Goal: Navigation & Orientation: Find specific page/section

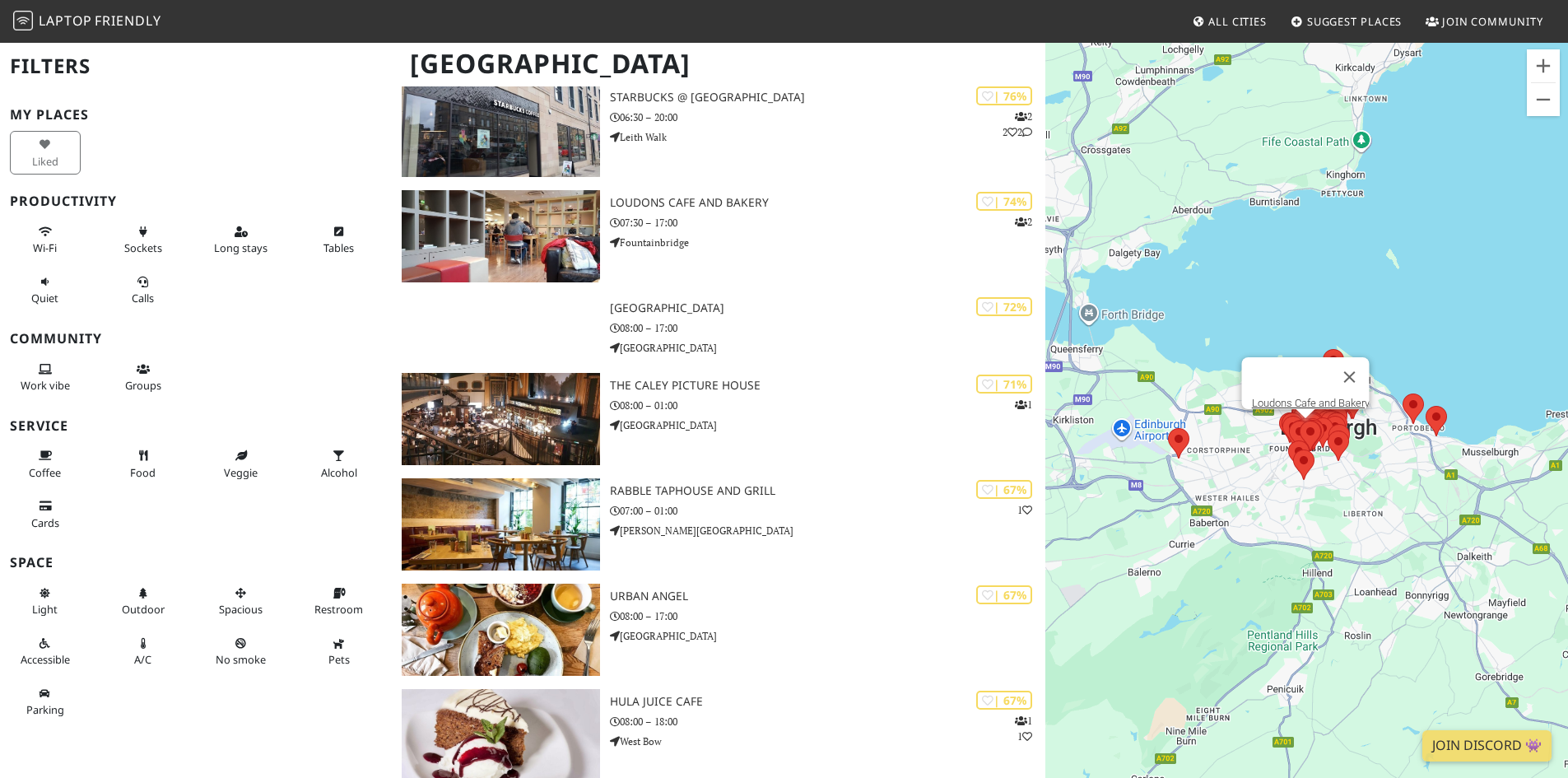
scroll to position [2141, 0]
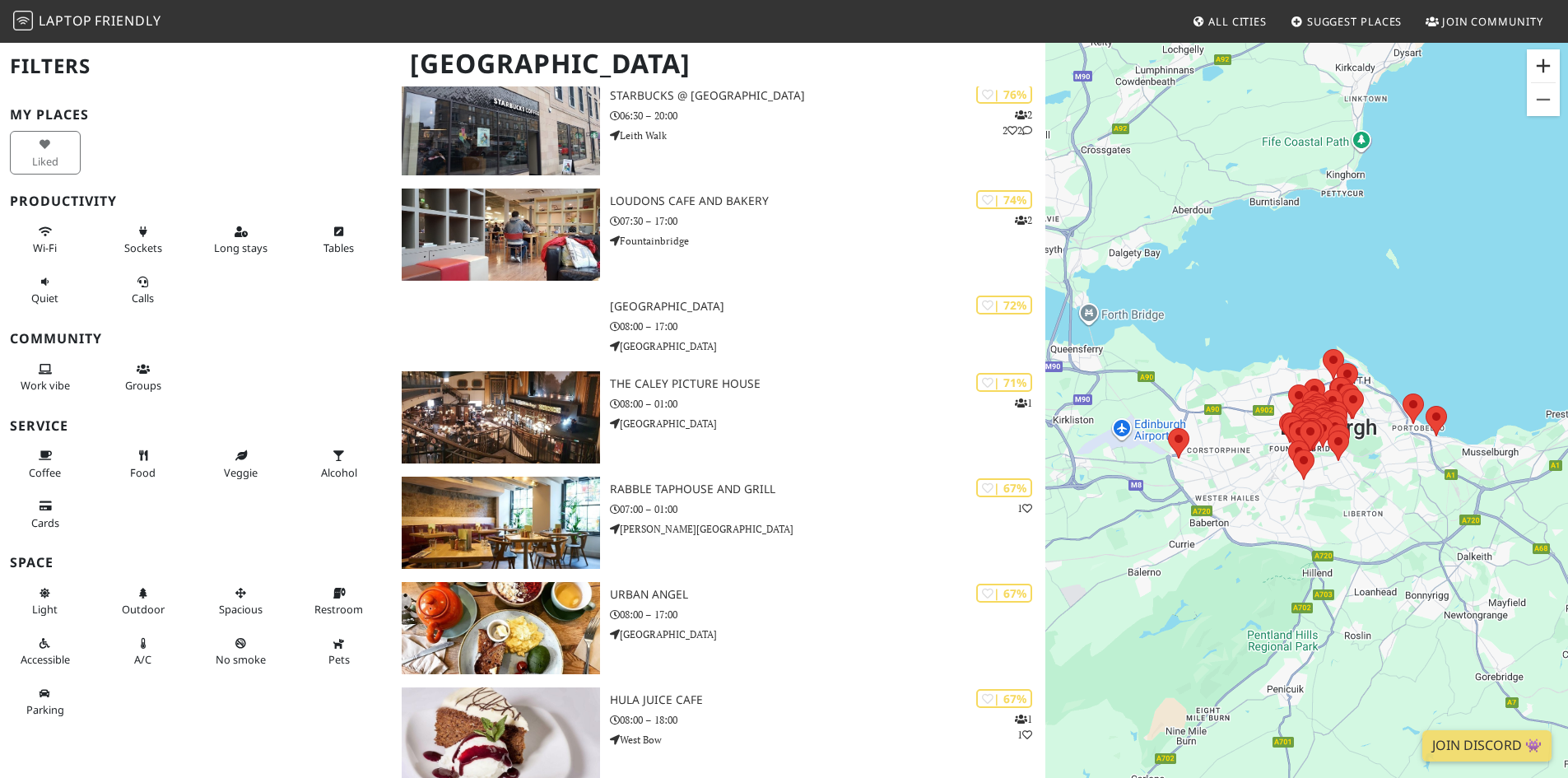
click at [1535, 66] on button "Zoom in" at bounding box center [1544, 66] width 33 height 33
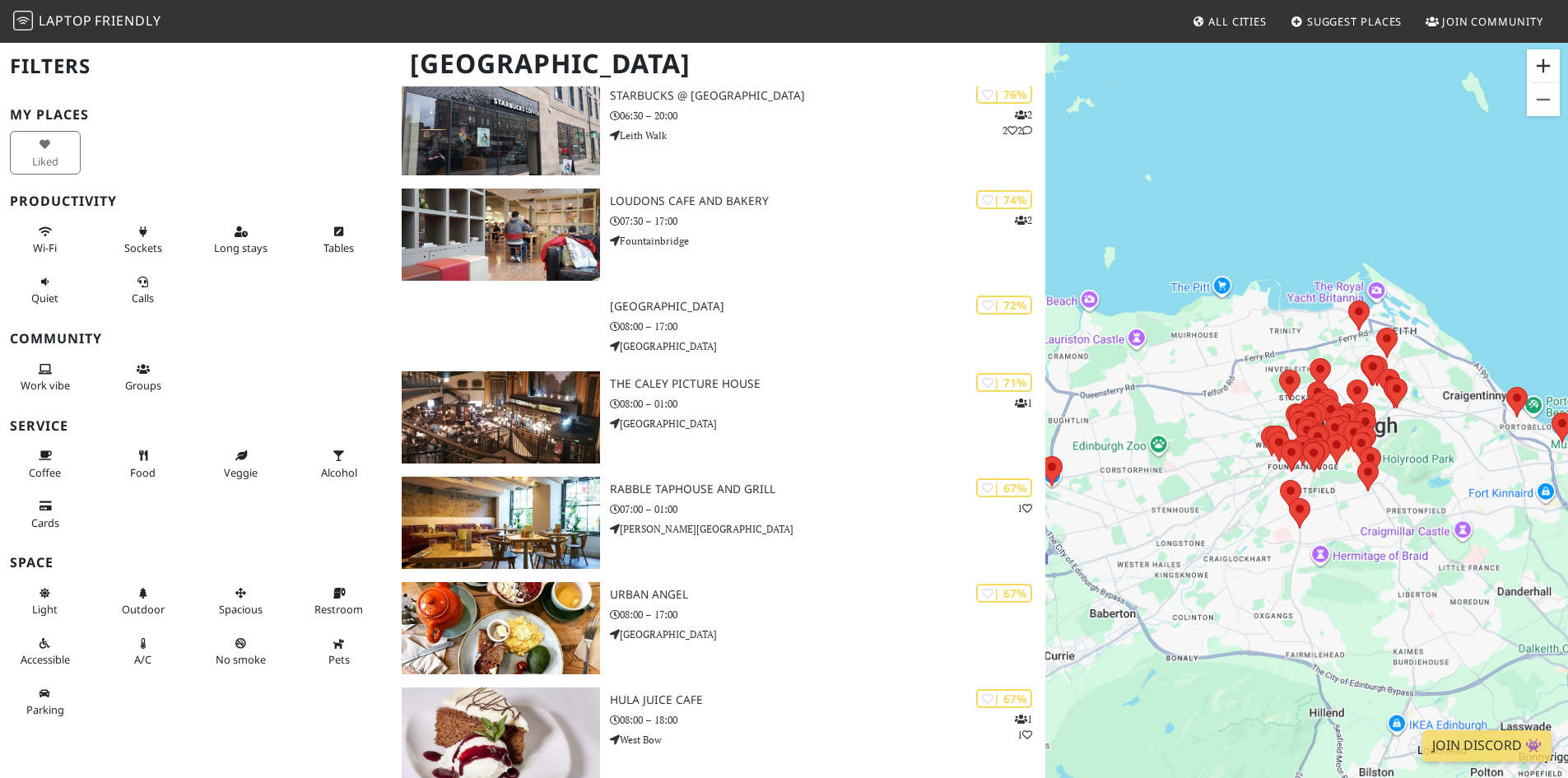
click at [1536, 66] on button "Zoom in" at bounding box center [1544, 66] width 33 height 33
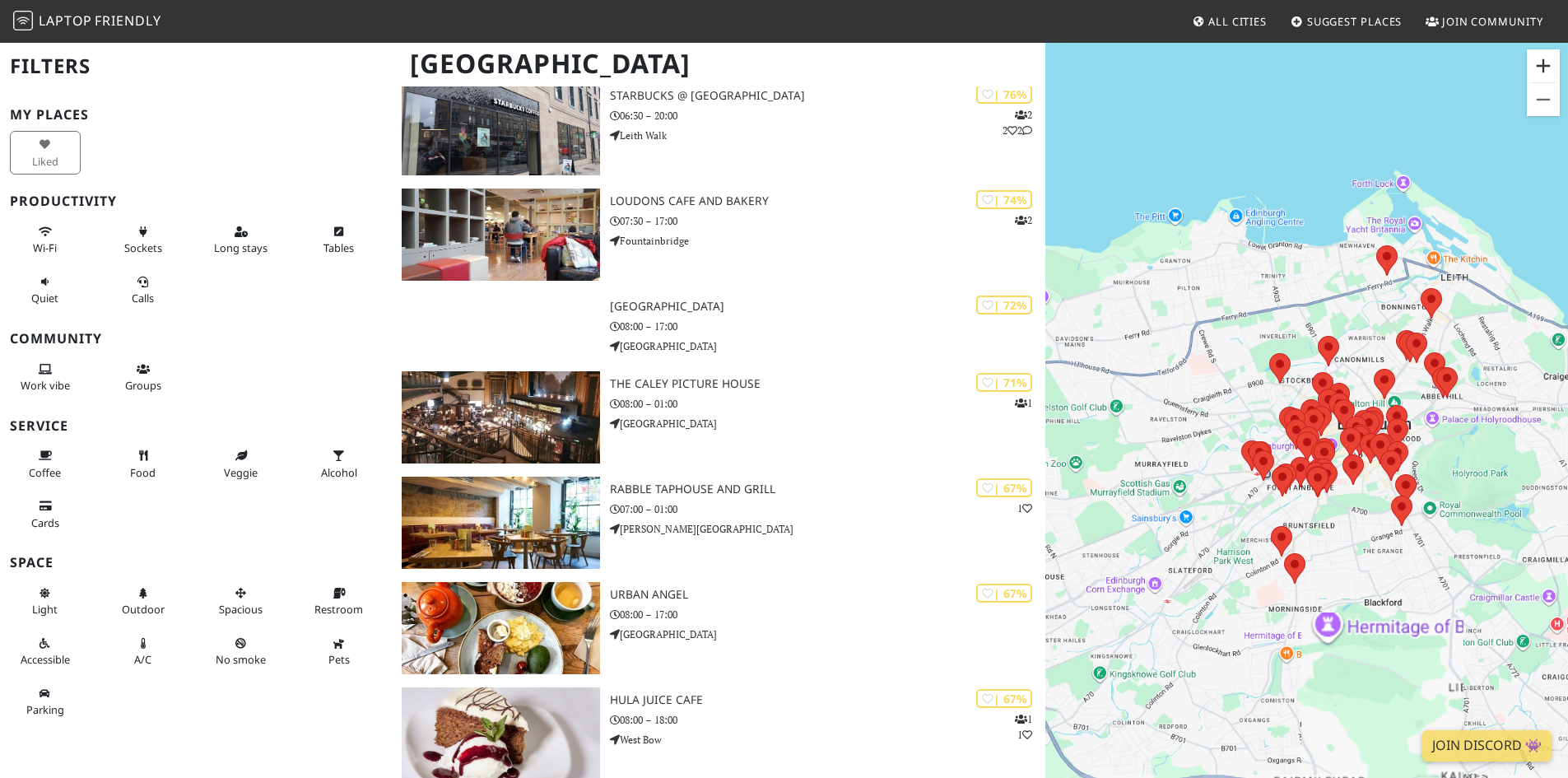
click at [1536, 66] on button "Zoom in" at bounding box center [1544, 66] width 33 height 33
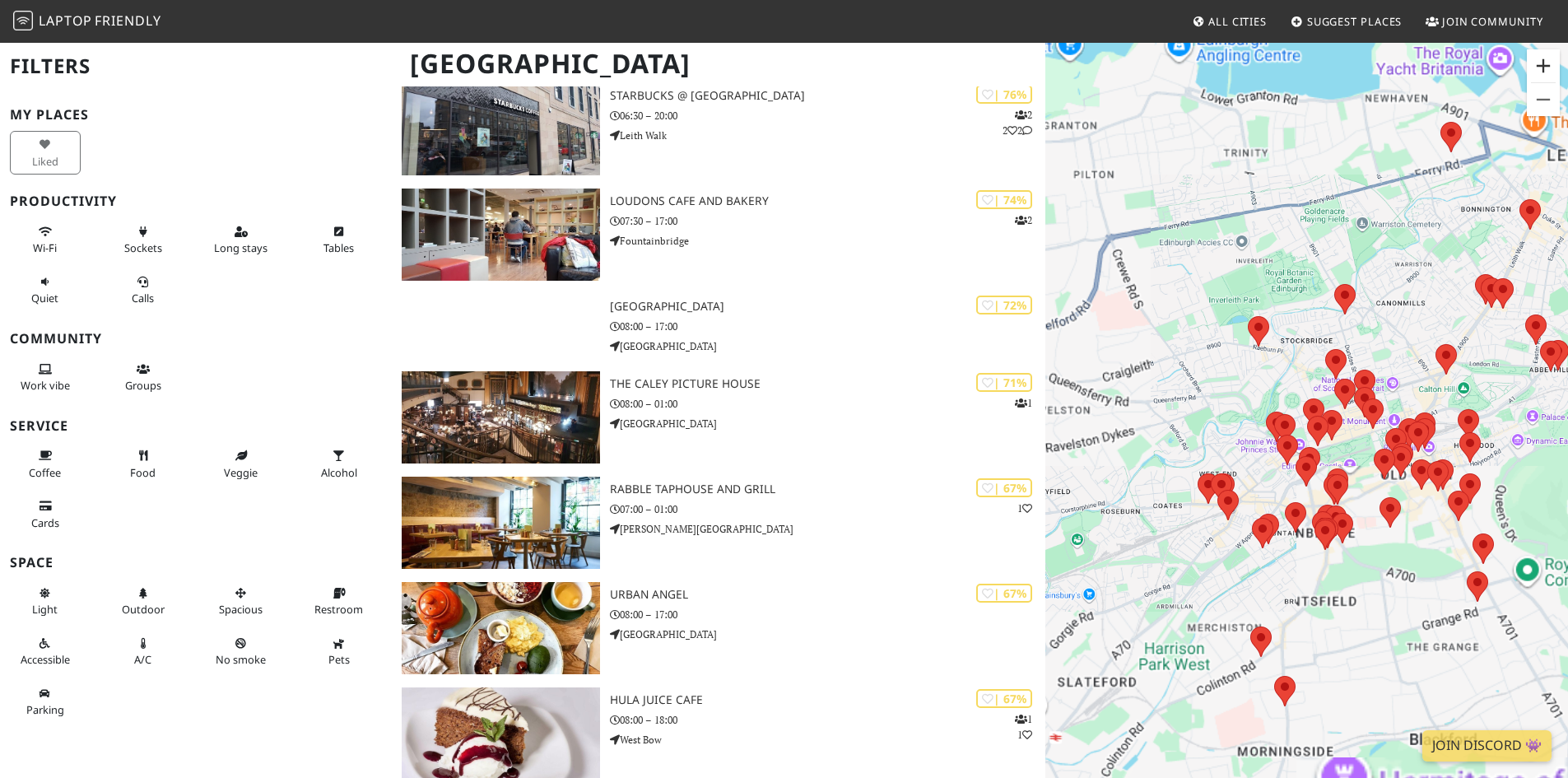
click at [1536, 66] on button "Zoom in" at bounding box center [1544, 66] width 33 height 33
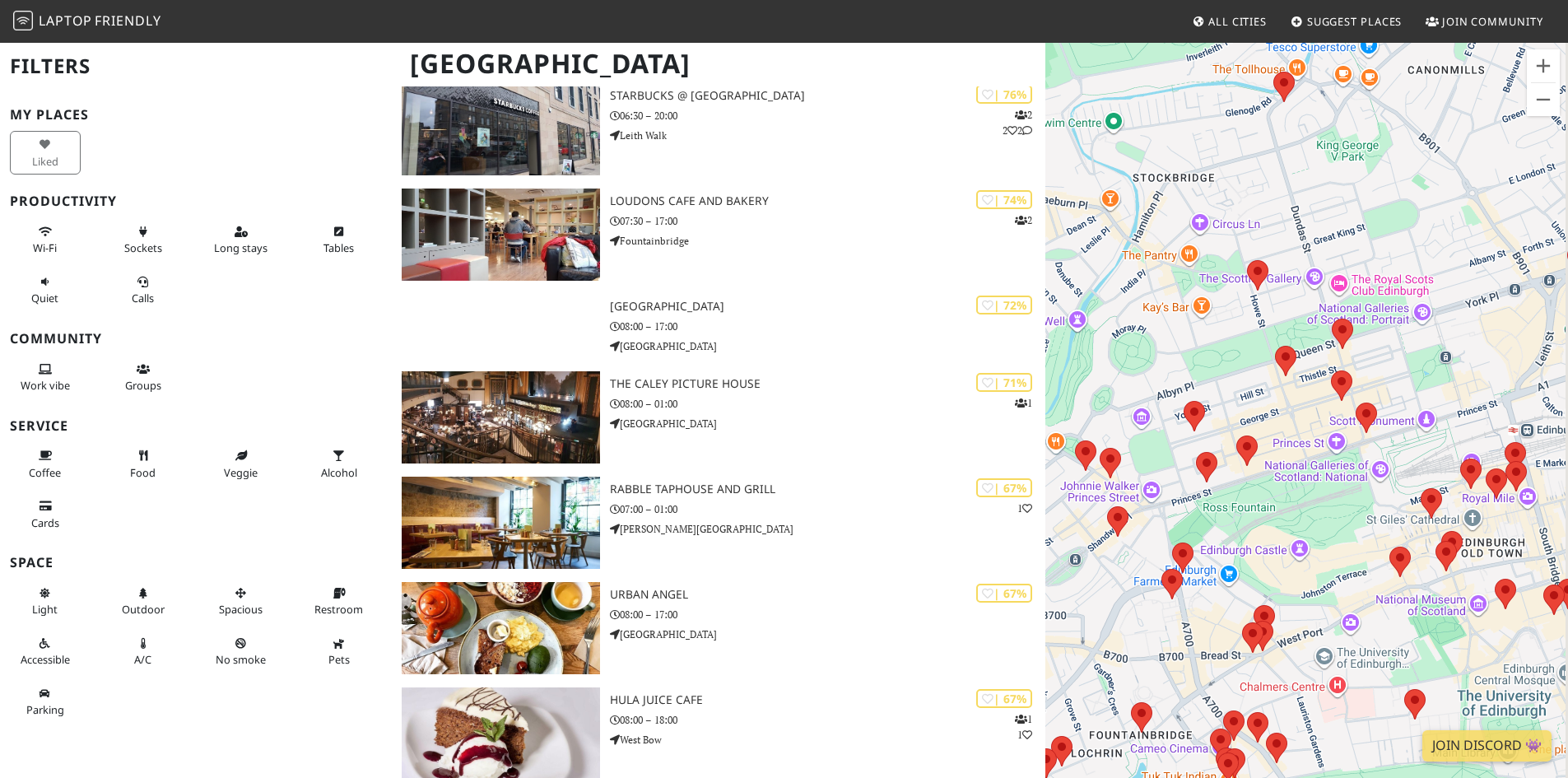
drag, startPoint x: 1447, startPoint y: 493, endPoint x: 1308, endPoint y: 498, distance: 139.1
click at [1308, 498] on div at bounding box center [1306, 429] width 522 height 778
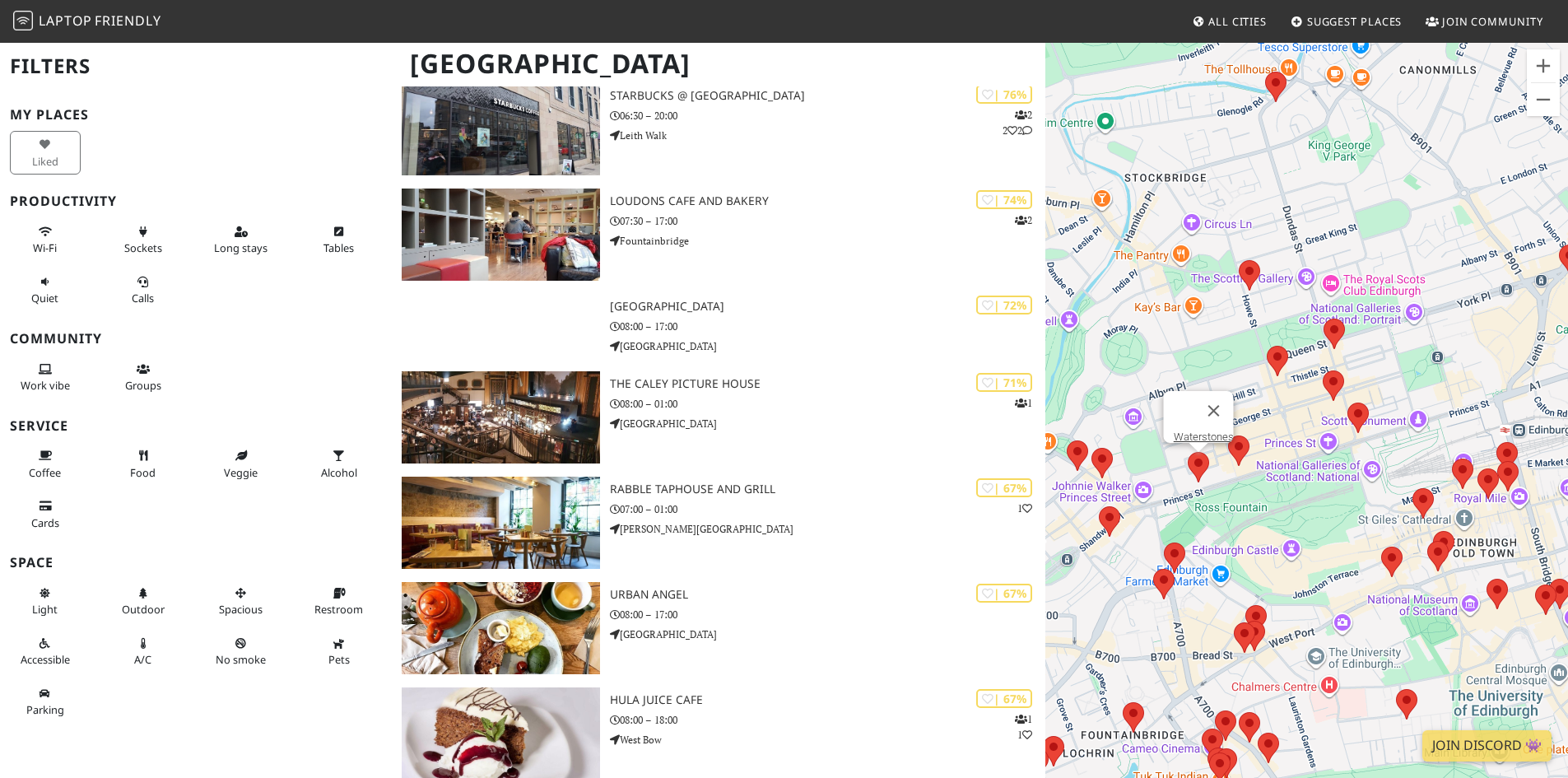
click at [1197, 459] on img at bounding box center [1199, 467] width 34 height 43
click at [1195, 431] on link "Waterstones" at bounding box center [1203, 437] width 60 height 13
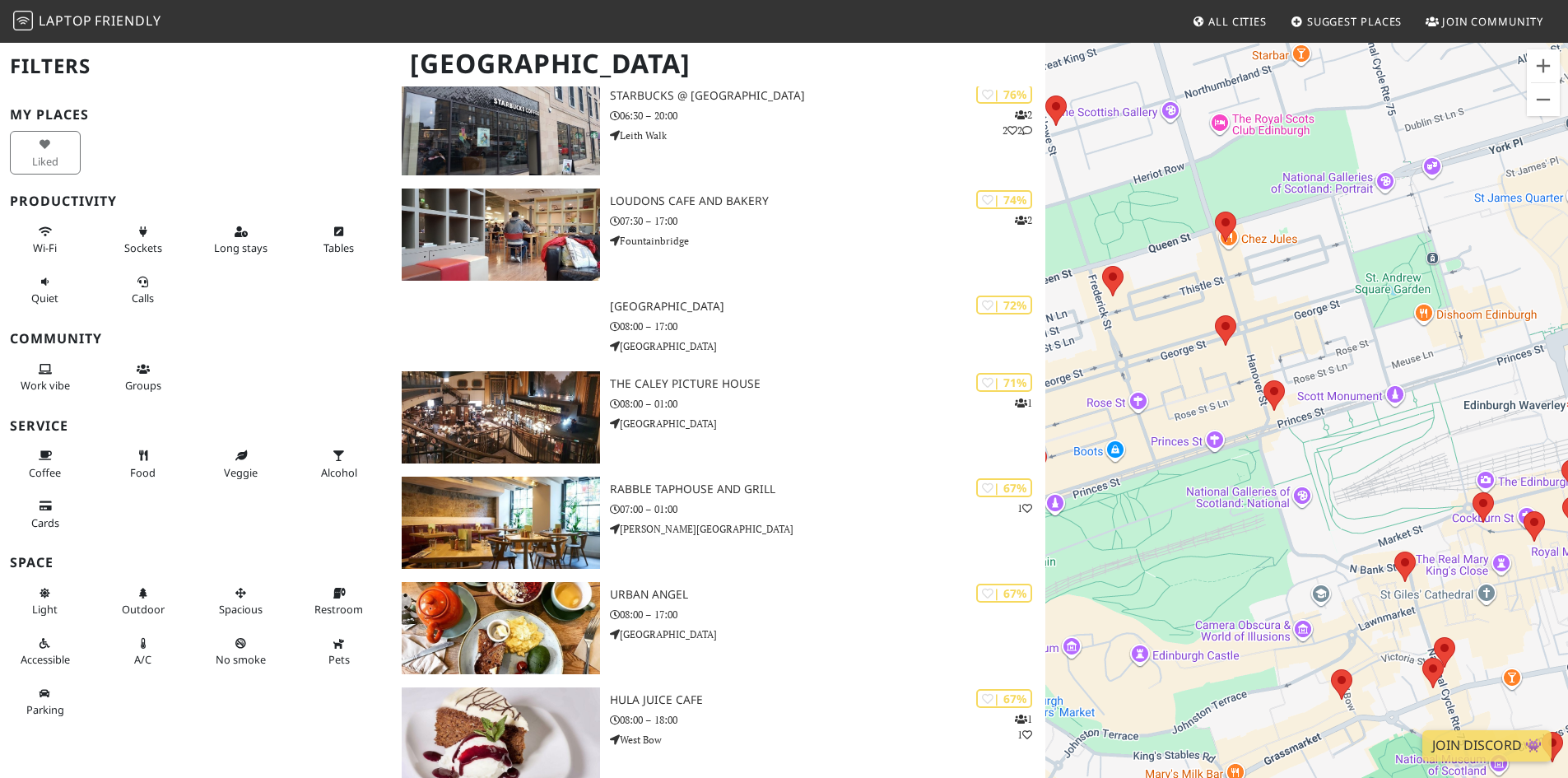
drag, startPoint x: 1470, startPoint y: 466, endPoint x: 1414, endPoint y: 503, distance: 67.1
click at [1414, 503] on div "Waterstones" at bounding box center [1306, 429] width 522 height 778
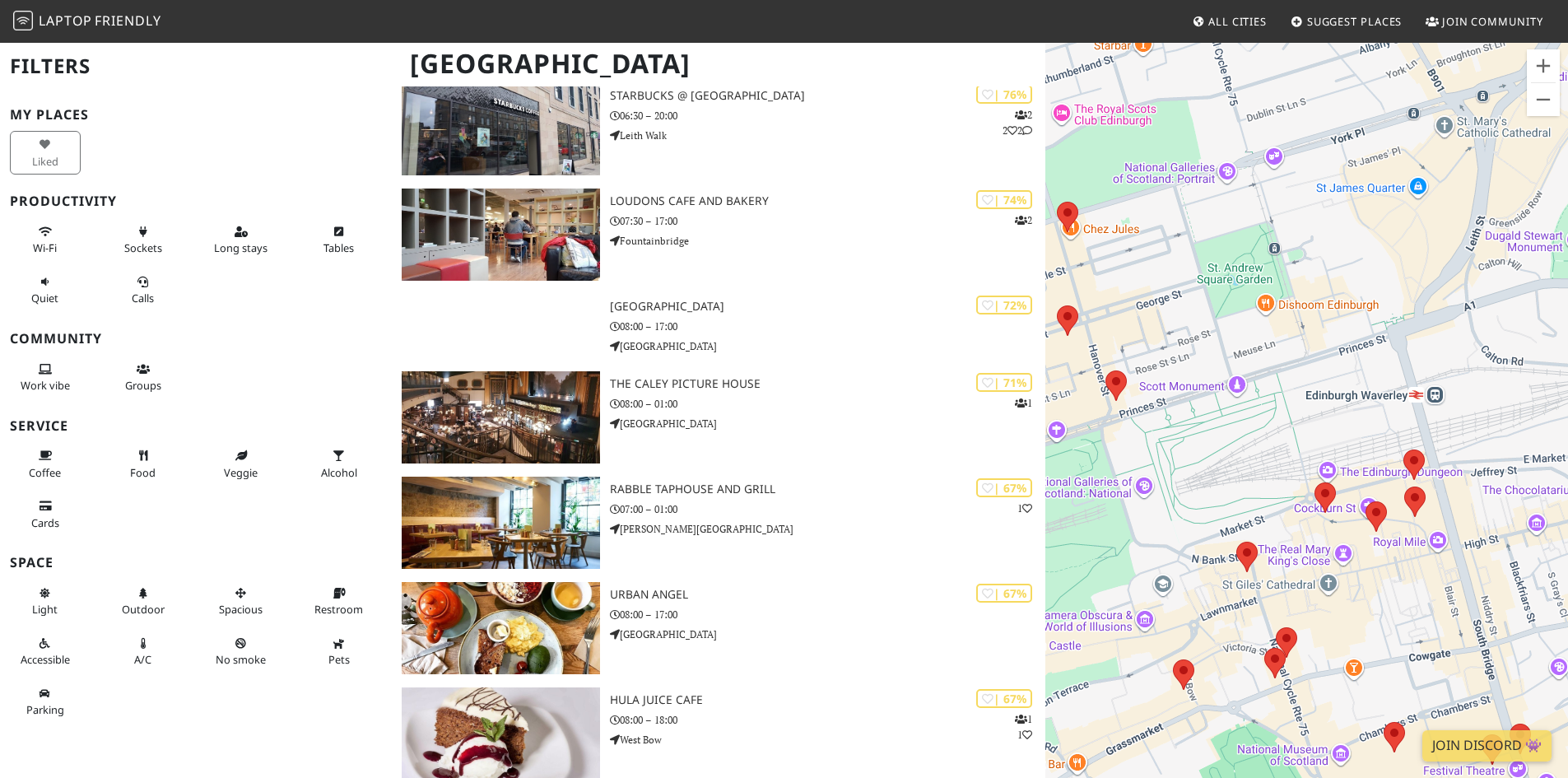
drag, startPoint x: 1416, startPoint y: 466, endPoint x: 1199, endPoint y: 456, distance: 217.2
click at [1199, 456] on div "Waterstones" at bounding box center [1306, 429] width 522 height 778
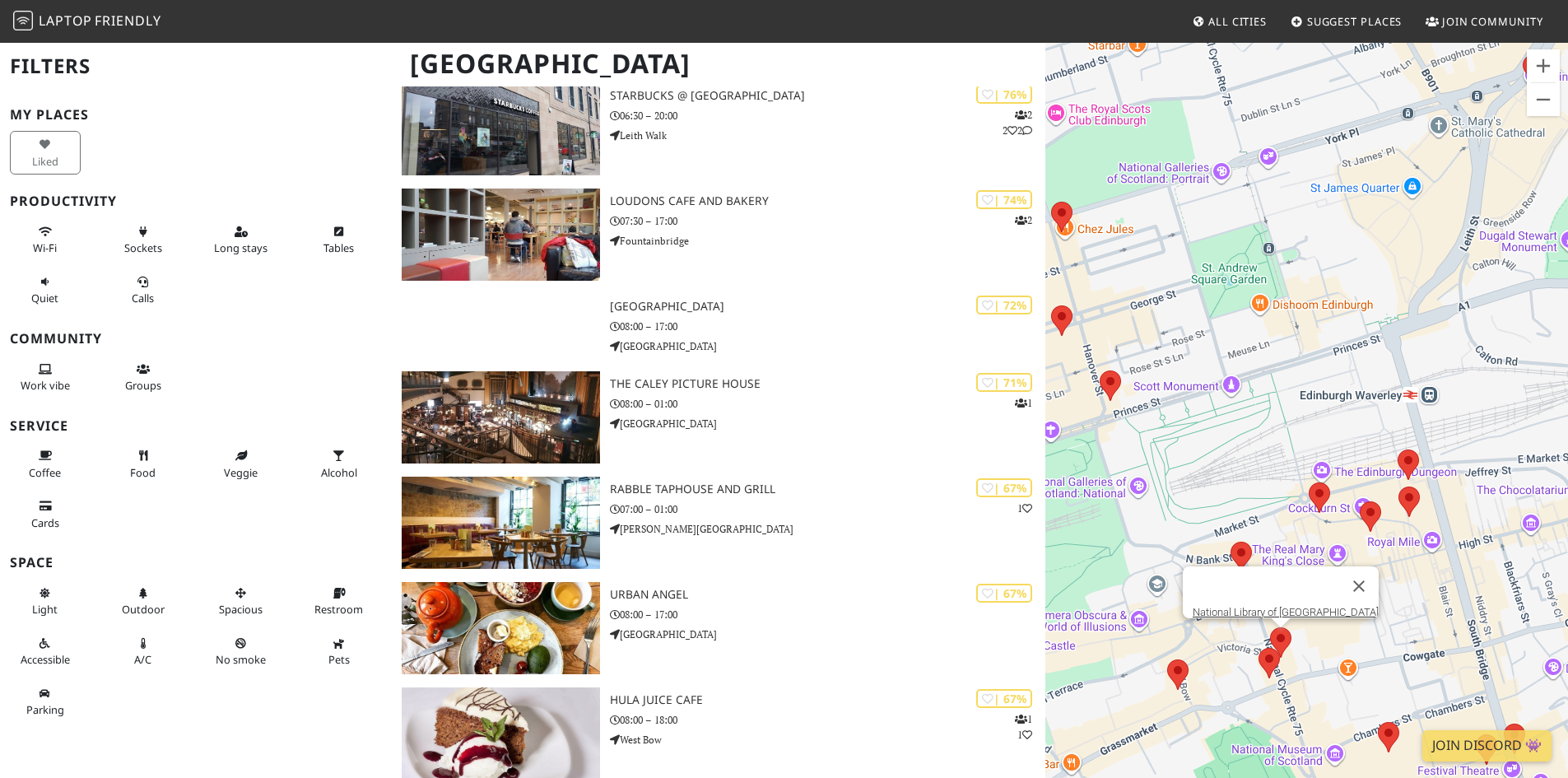
click at [1285, 637] on img at bounding box center [1281, 643] width 34 height 43
click at [1285, 606] on link "National Library of [GEOGRAPHIC_DATA]" at bounding box center [1285, 612] width 186 height 13
click at [1267, 656] on img at bounding box center [1269, 663] width 34 height 43
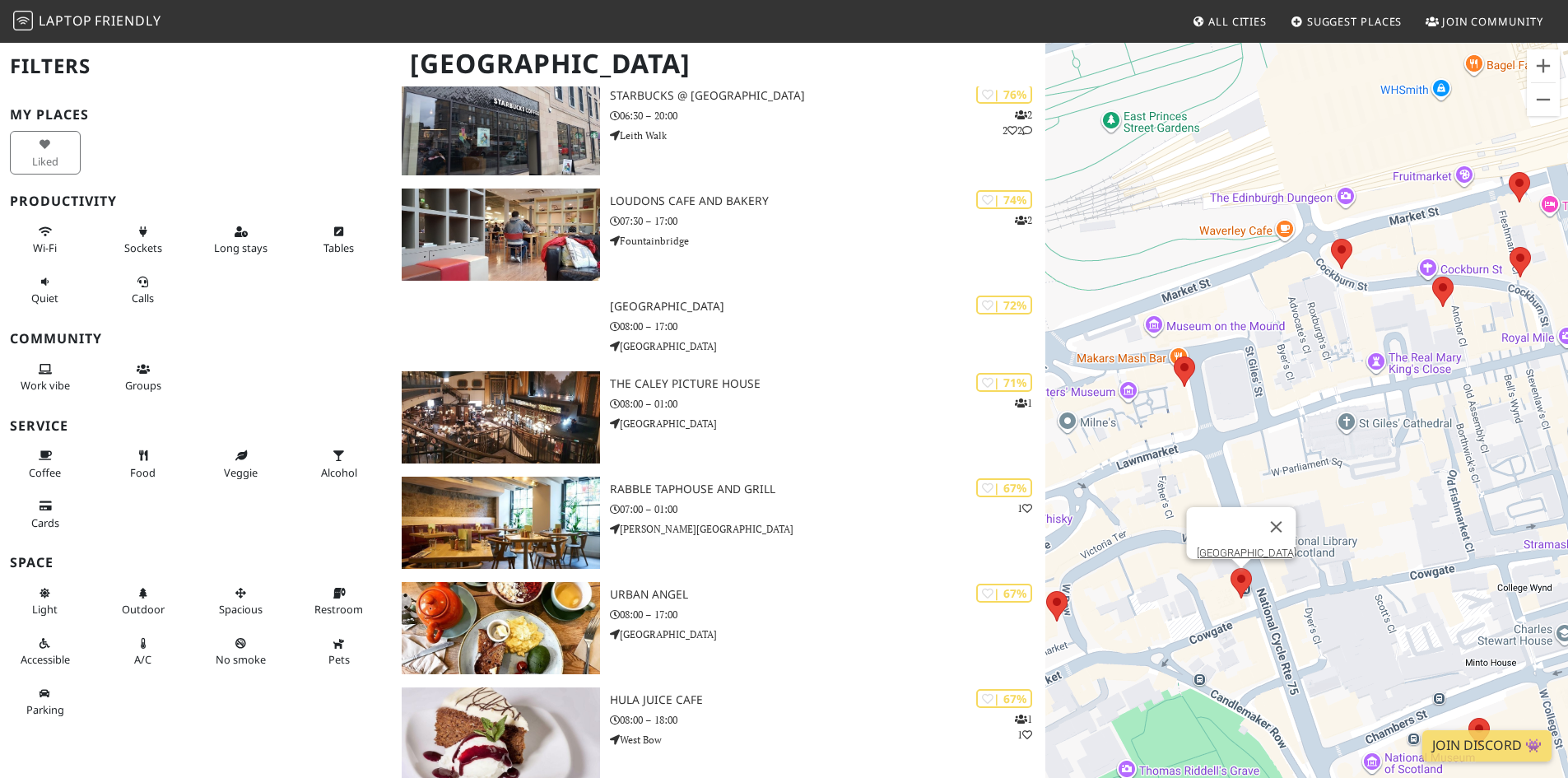
drag, startPoint x: 1349, startPoint y: 646, endPoint x: 1378, endPoint y: 545, distance: 105.1
click at [1378, 545] on div "[GEOGRAPHIC_DATA]" at bounding box center [1306, 429] width 522 height 778
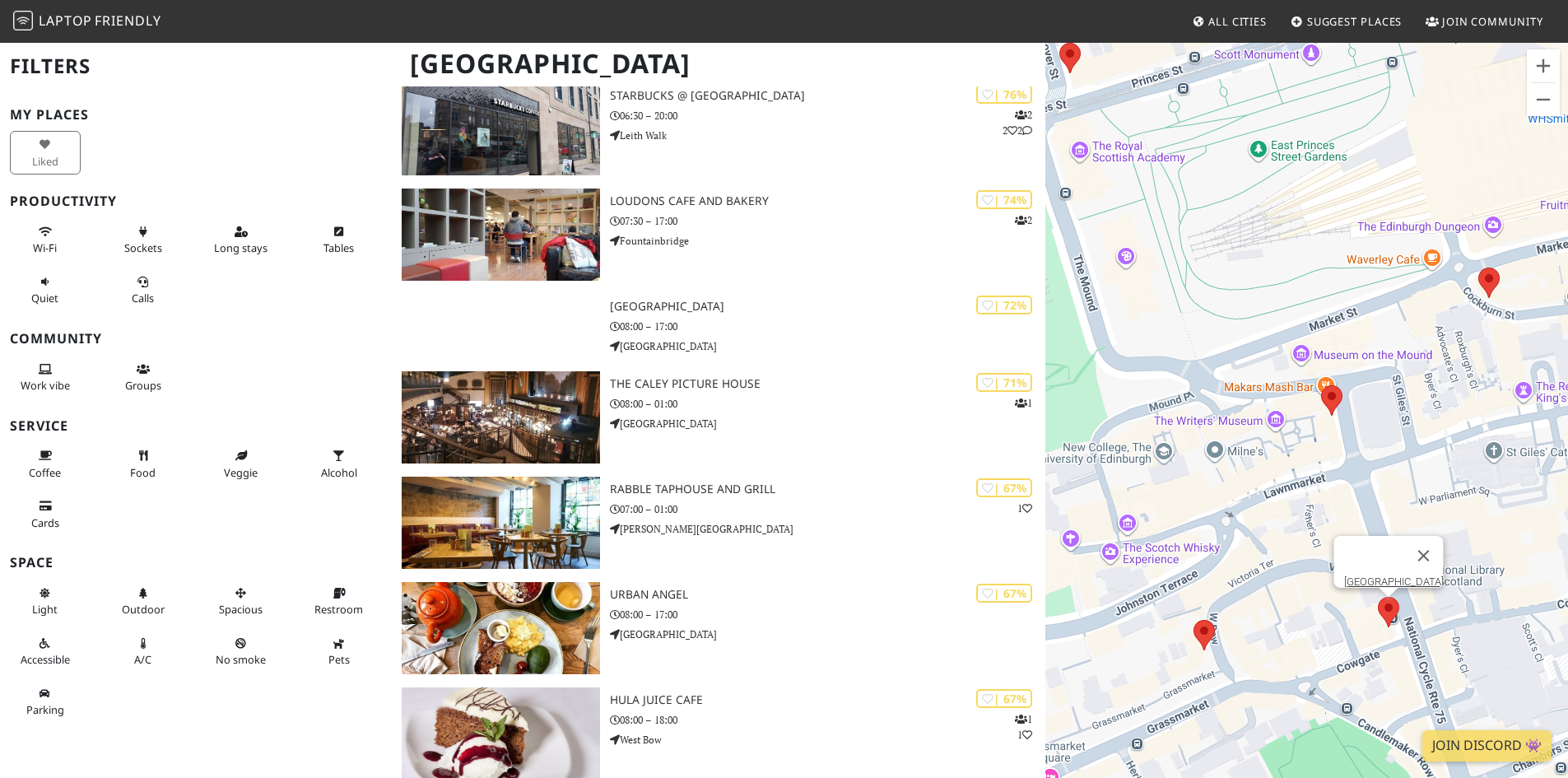
drag, startPoint x: 1329, startPoint y: 497, endPoint x: 1483, endPoint y: 528, distance: 157.1
click at [1483, 528] on div "[GEOGRAPHIC_DATA]" at bounding box center [1306, 429] width 522 height 778
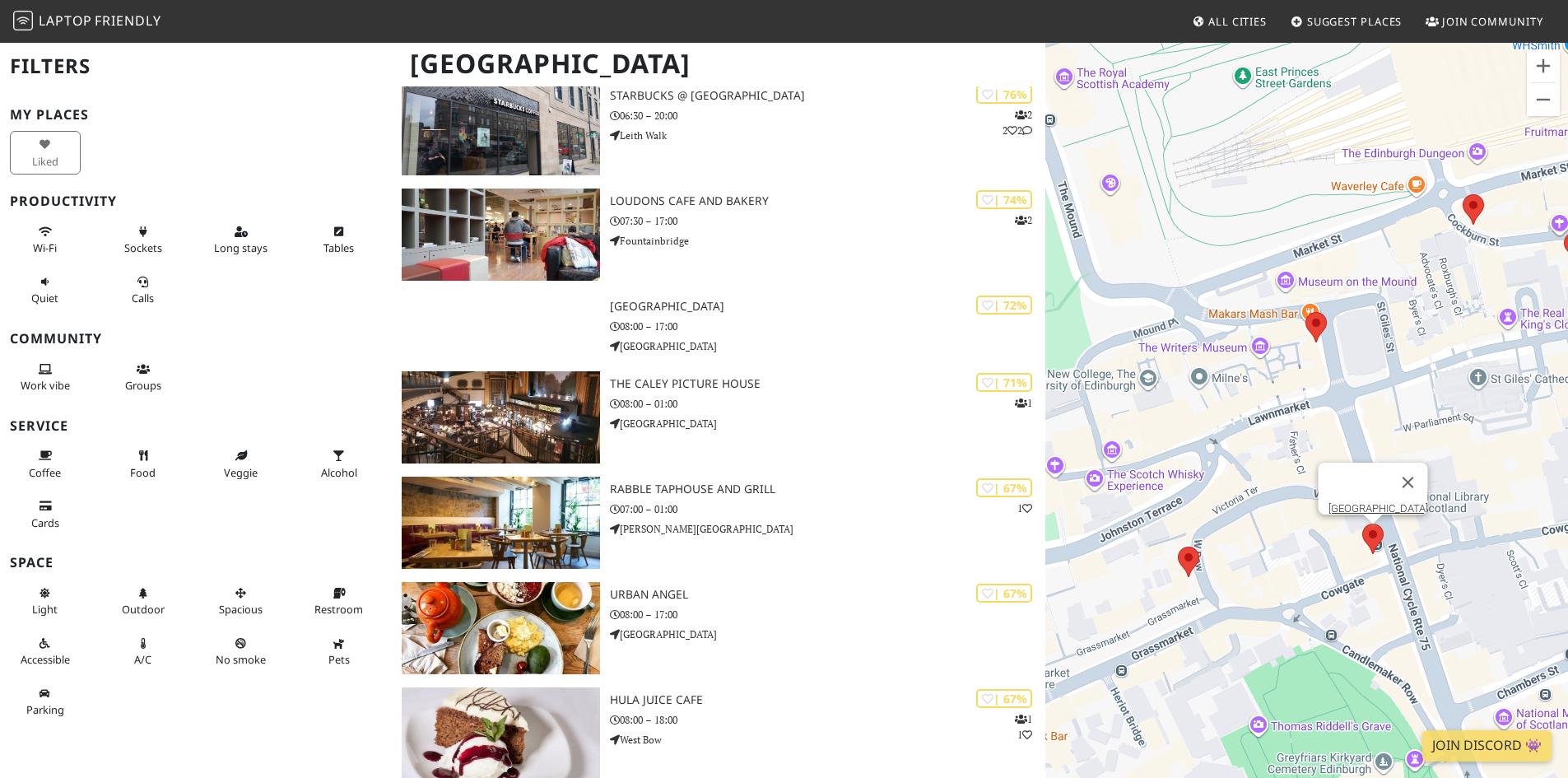
drag, startPoint x: 1476, startPoint y: 543, endPoint x: 1460, endPoint y: 467, distance: 77.7
click at [1460, 467] on div "[GEOGRAPHIC_DATA]" at bounding box center [1306, 429] width 522 height 778
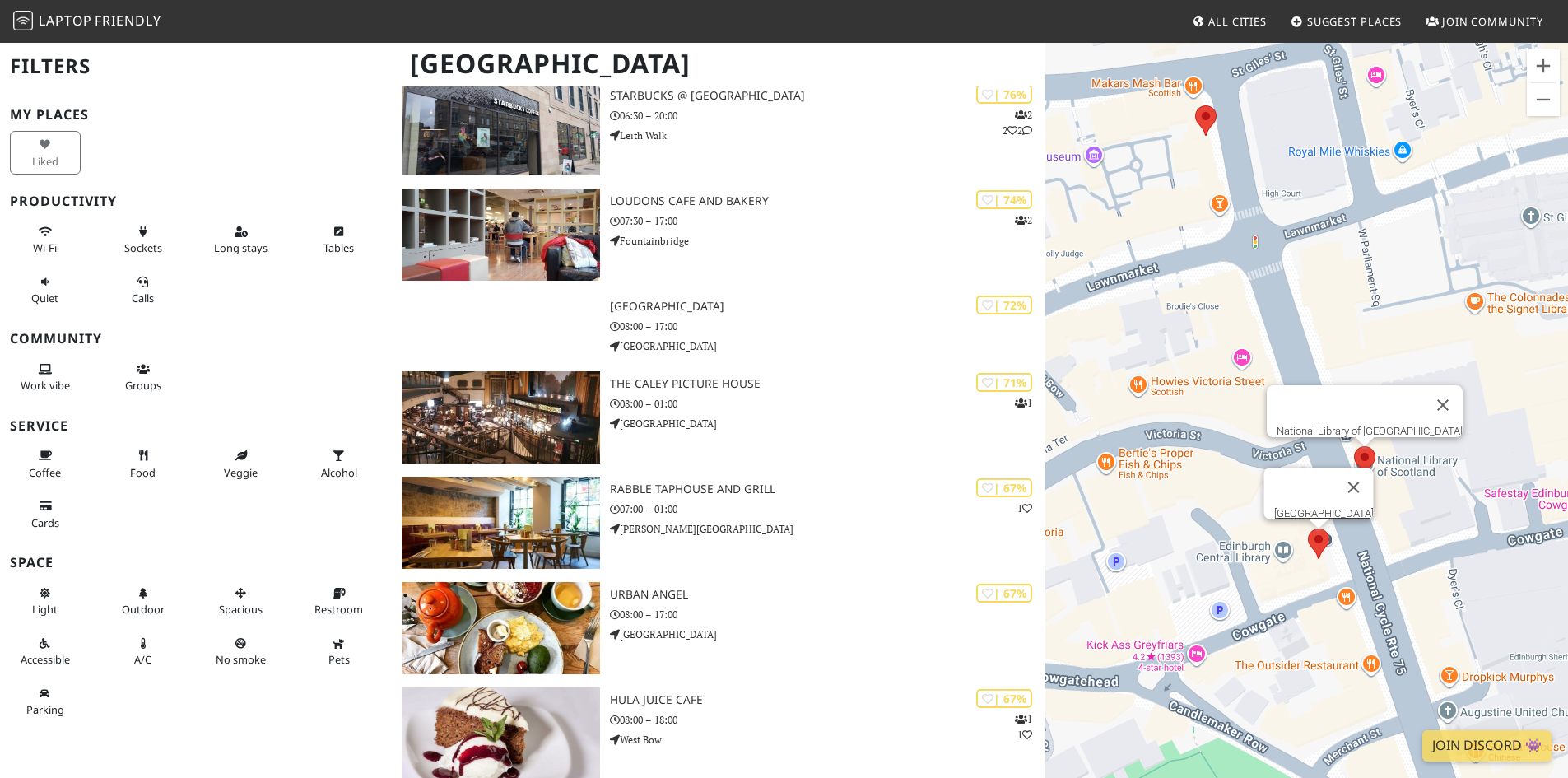
click at [1370, 461] on img at bounding box center [1364, 462] width 34 height 43
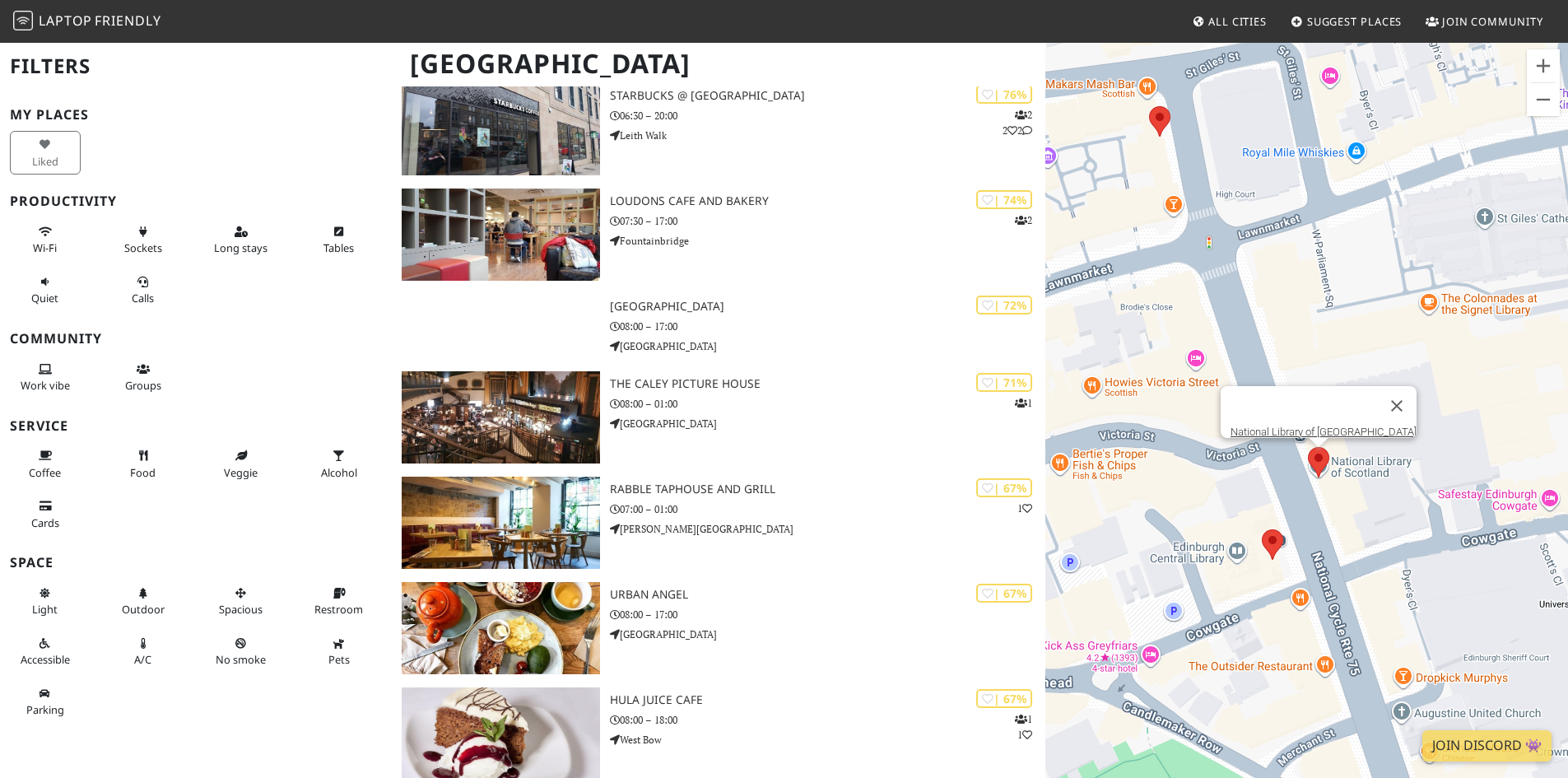
drag, startPoint x: 1438, startPoint y: 539, endPoint x: 1391, endPoint y: 539, distance: 47.0
click at [1391, 539] on div "National Library of [GEOGRAPHIC_DATA]" at bounding box center [1306, 429] width 522 height 778
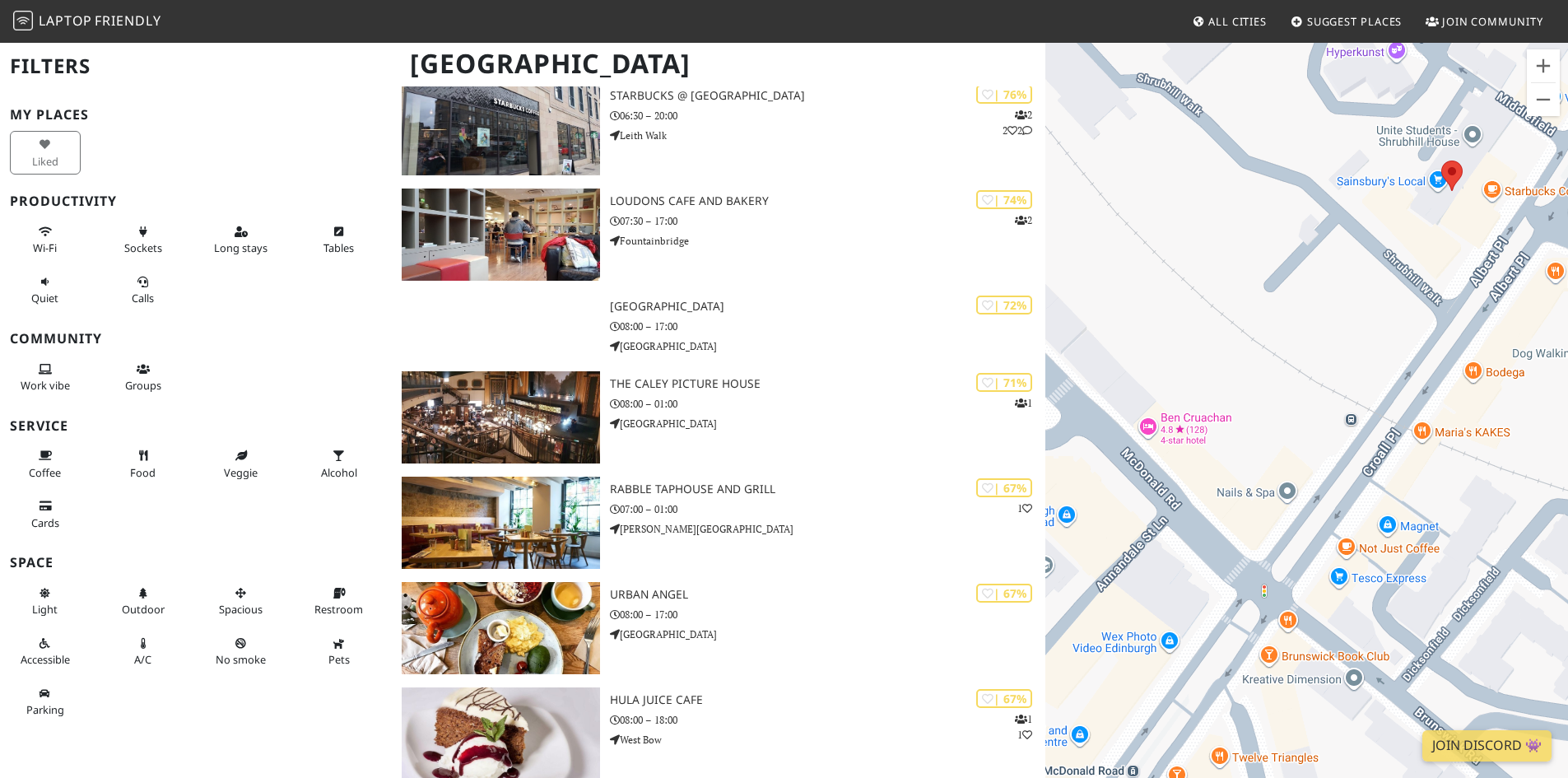
click at [640, 95] on div "[GEOGRAPHIC_DATA]" at bounding box center [784, 73] width 1568 height 65
click at [639, 105] on div "[GEOGRAPHIC_DATA]" at bounding box center [784, 73] width 1568 height 65
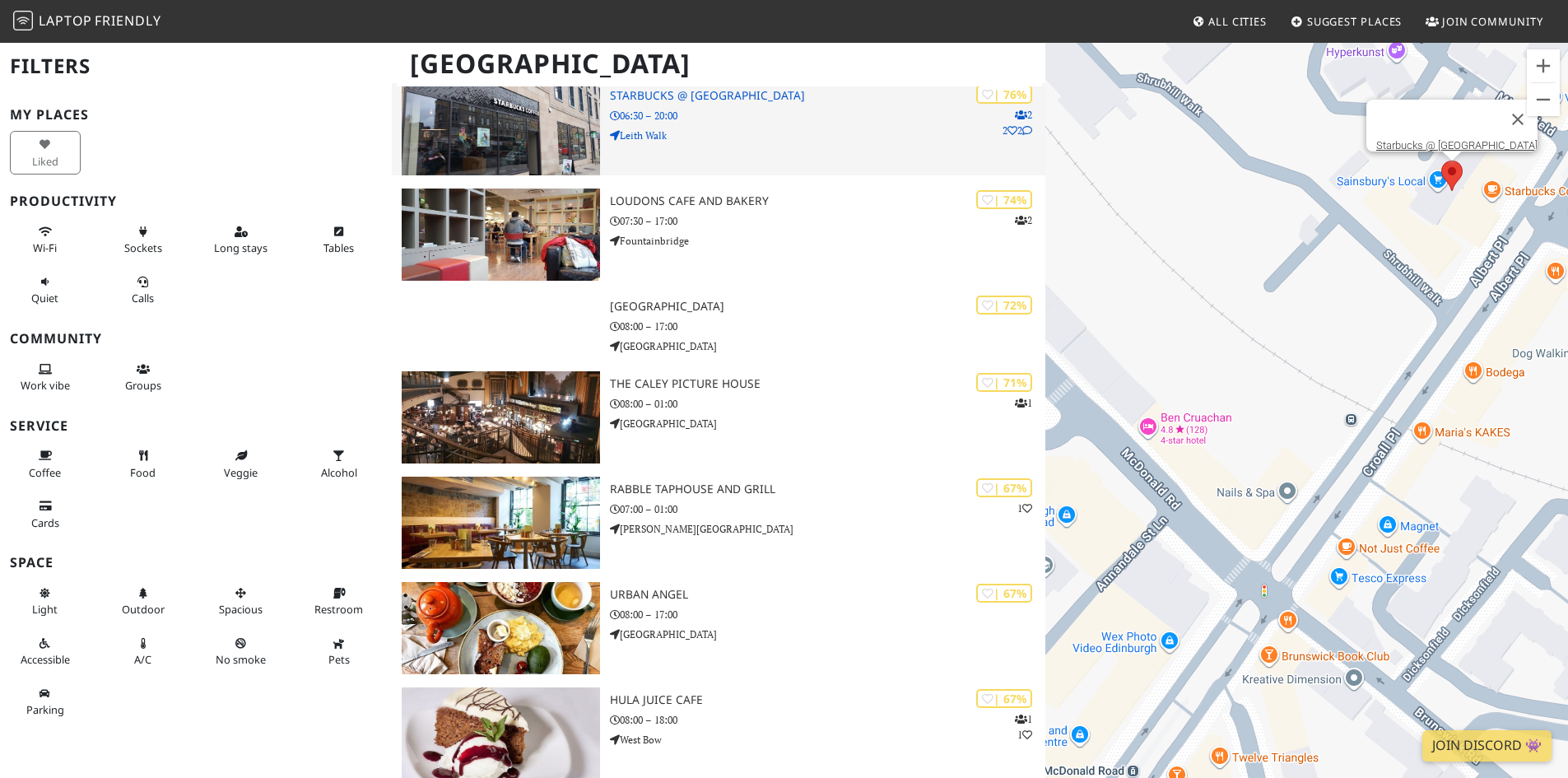
click at [524, 120] on img at bounding box center [501, 130] width 198 height 92
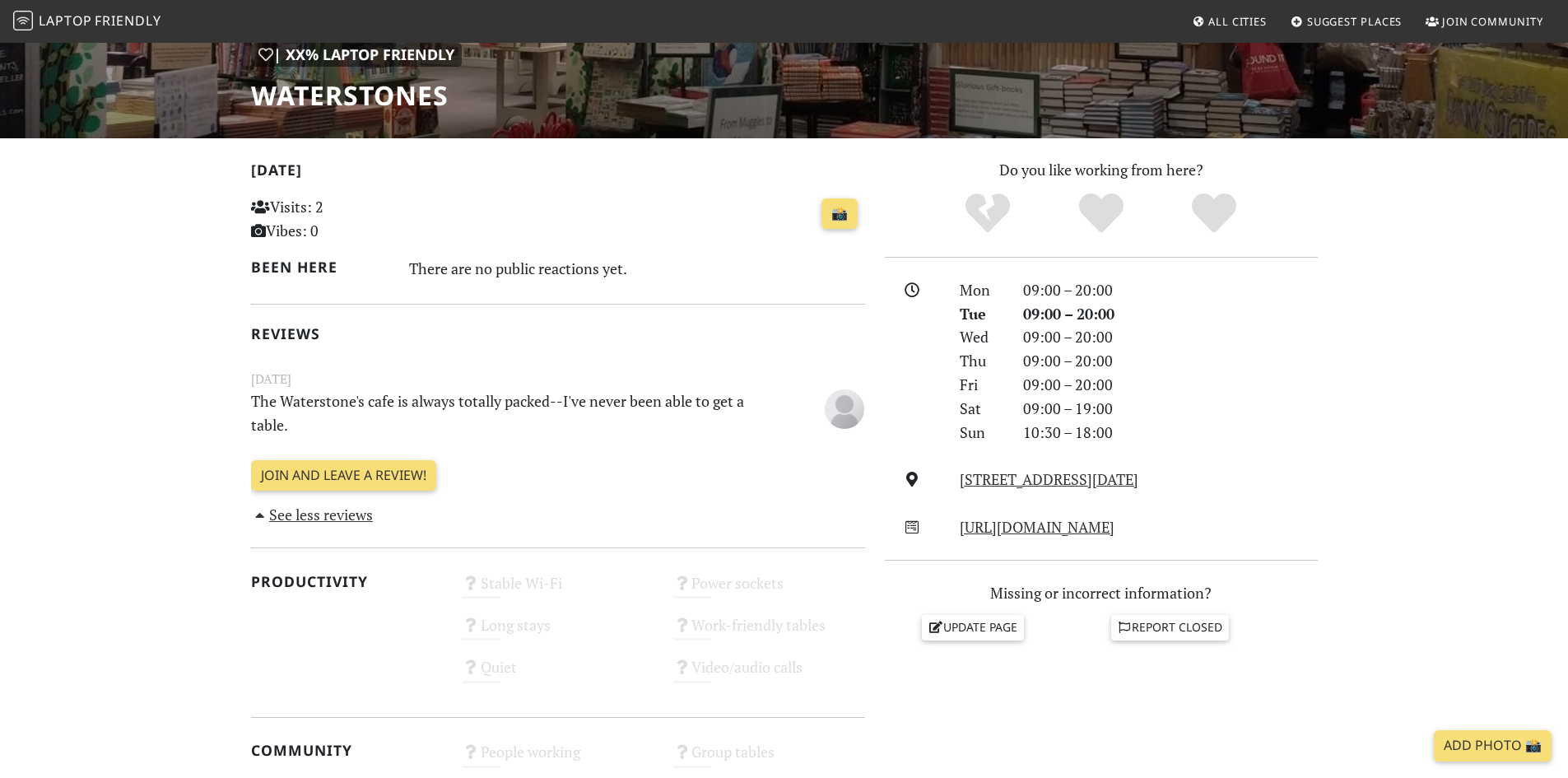
scroll to position [247, 0]
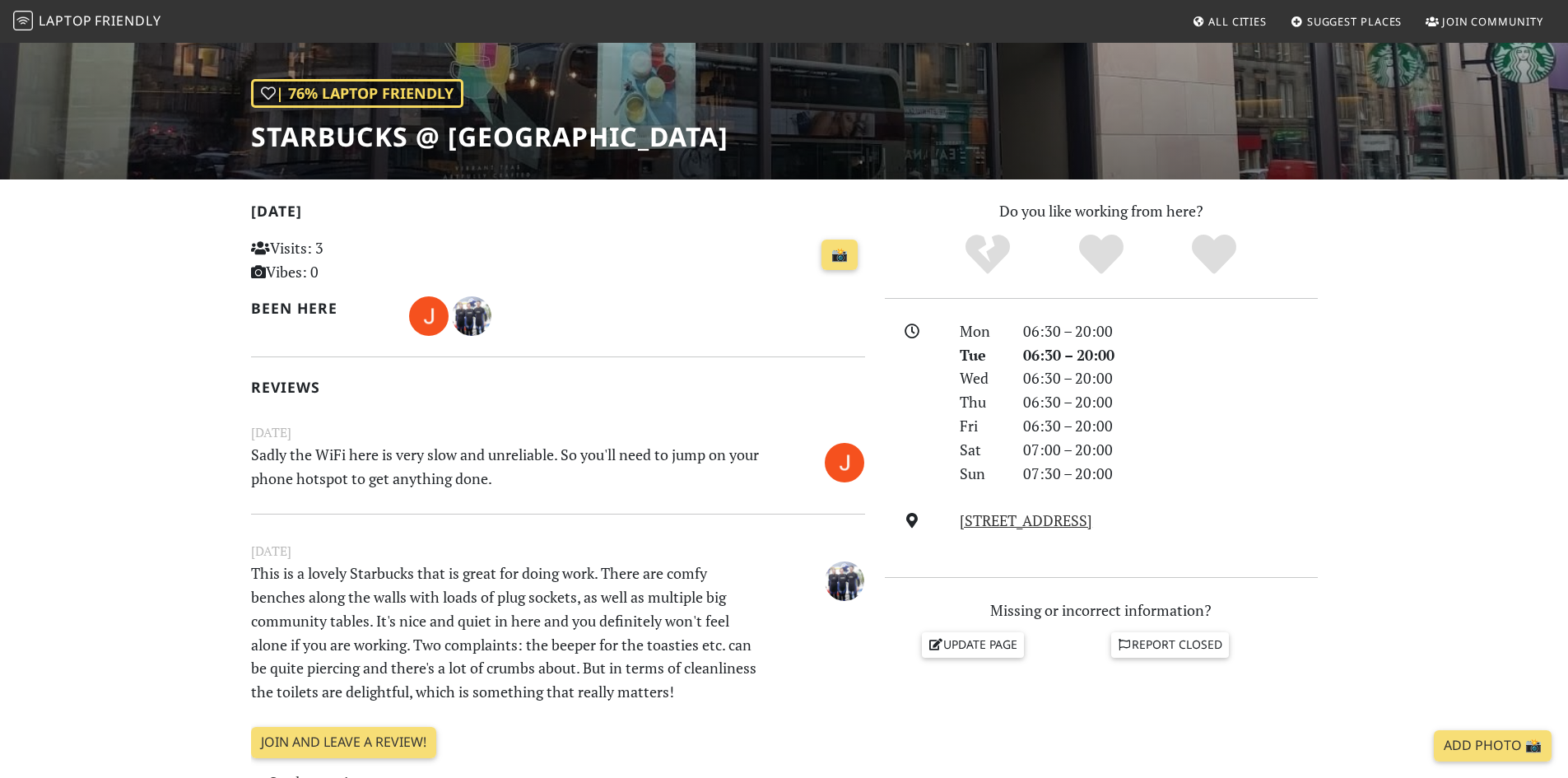
scroll to position [495, 0]
